Goal: Information Seeking & Learning: Learn about a topic

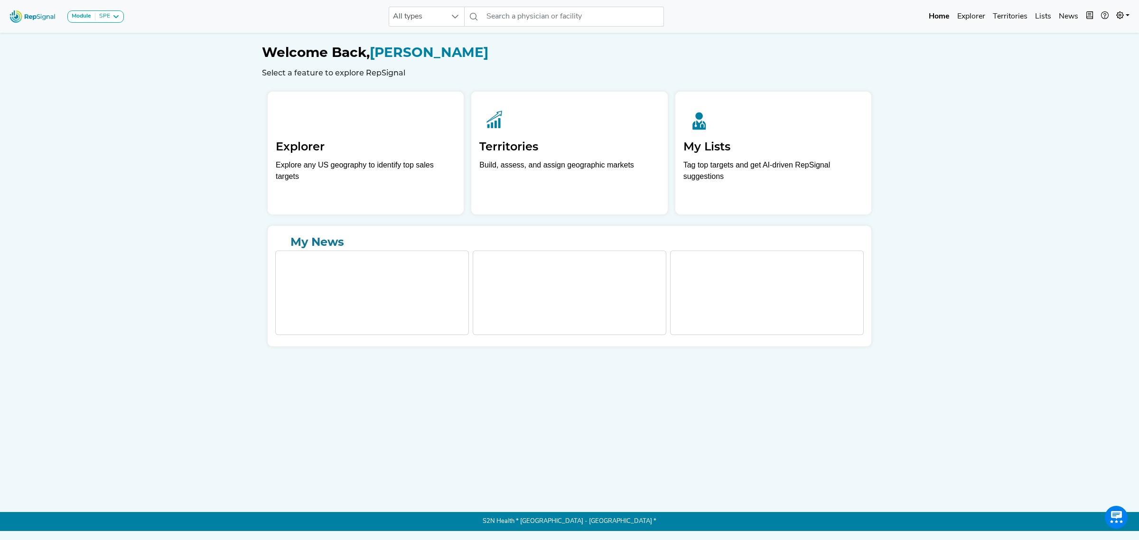
click at [369, 171] on div "Explore any US geography to identify top sales targets" at bounding box center [366, 170] width 180 height 23
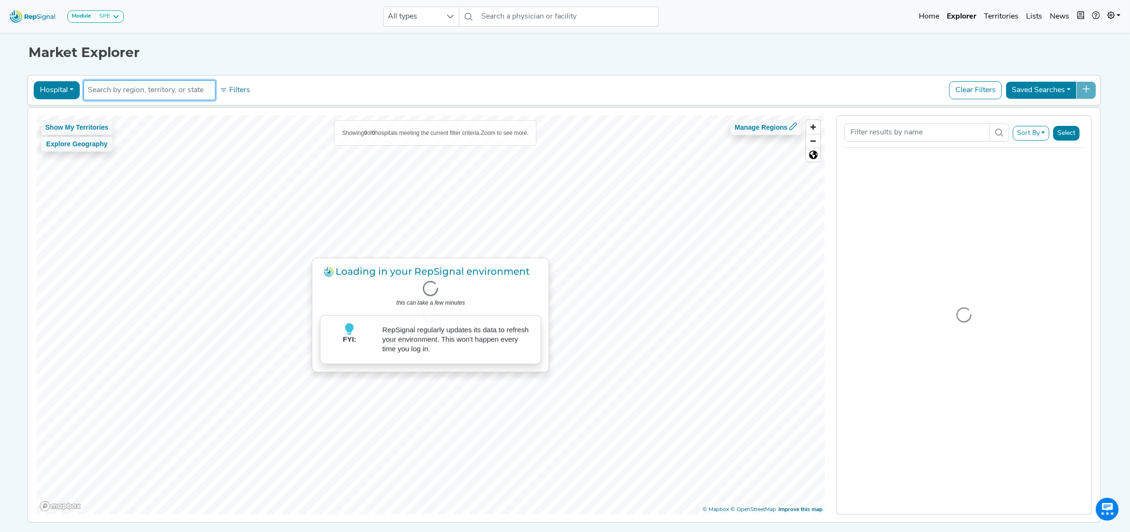
click at [98, 90] on input "text" at bounding box center [149, 89] width 123 height 11
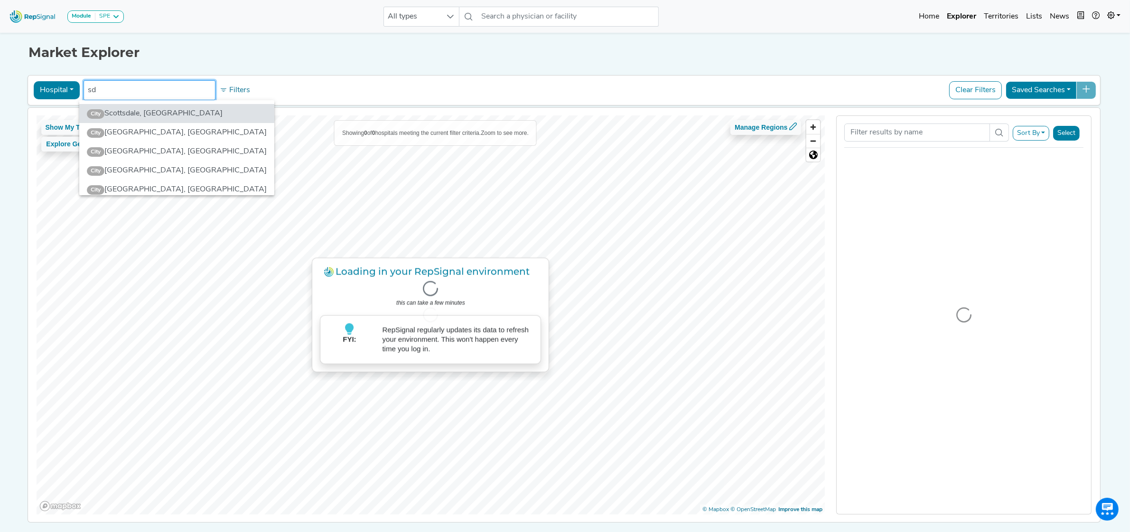
type input "s"
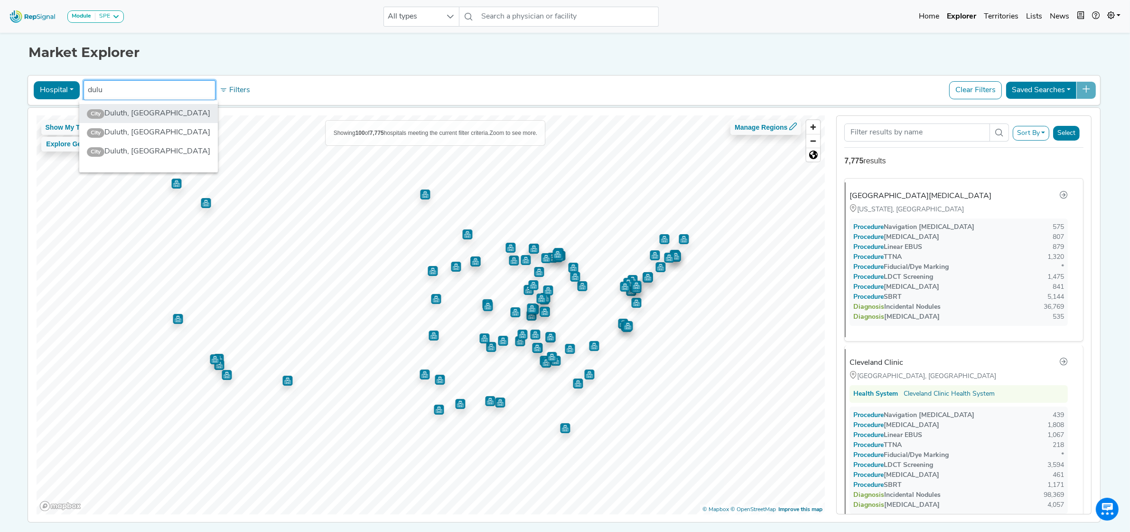
type input "dulu"
click at [131, 116] on li "City [GEOGRAPHIC_DATA], [GEOGRAPHIC_DATA]" at bounding box center [148, 113] width 139 height 19
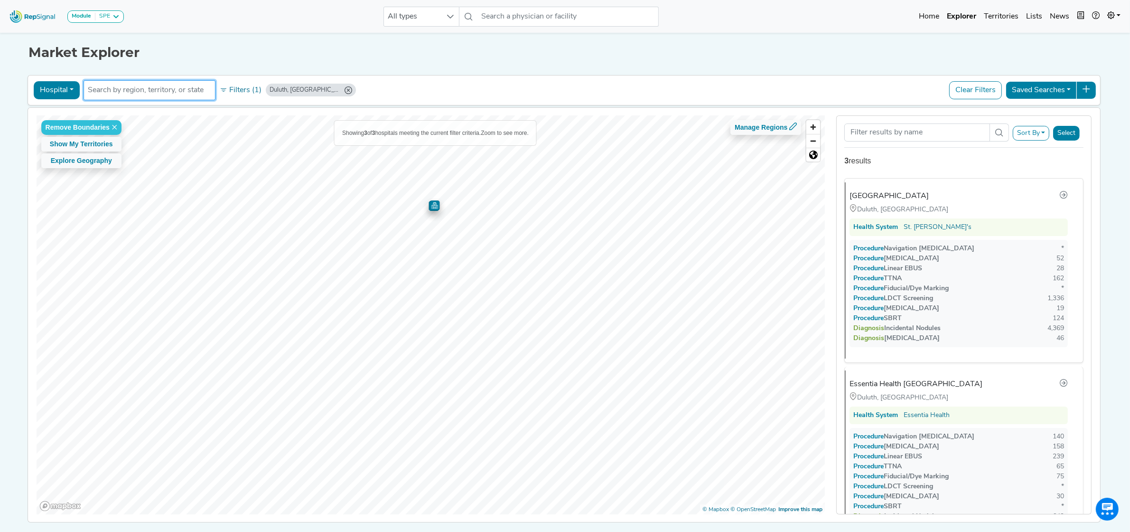
click at [431, 207] on img "Map marker" at bounding box center [435, 205] width 10 height 10
